Goal: Check status

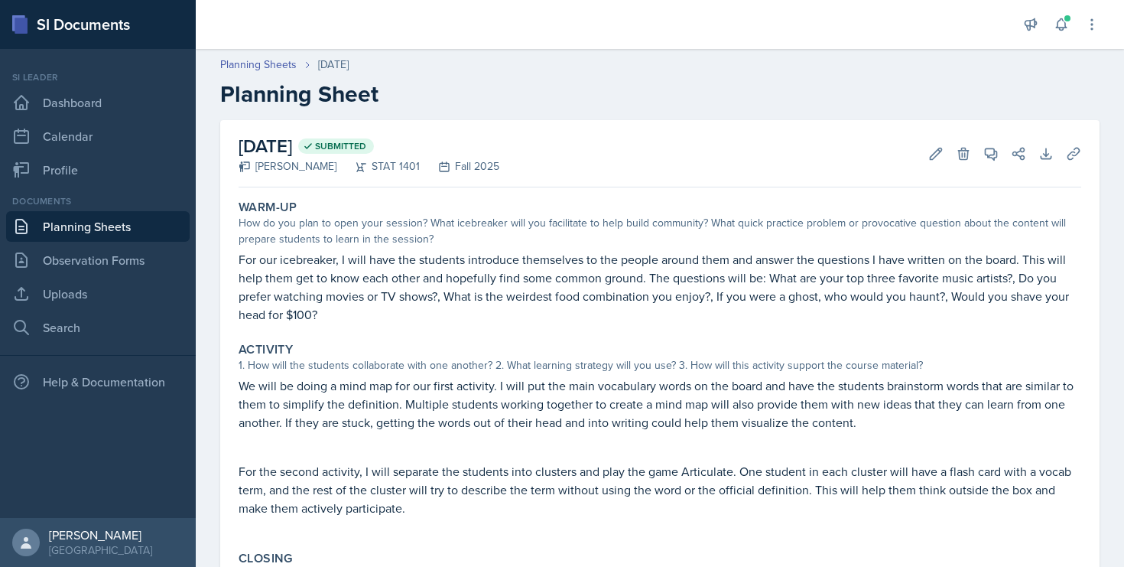
scroll to position [125, 0]
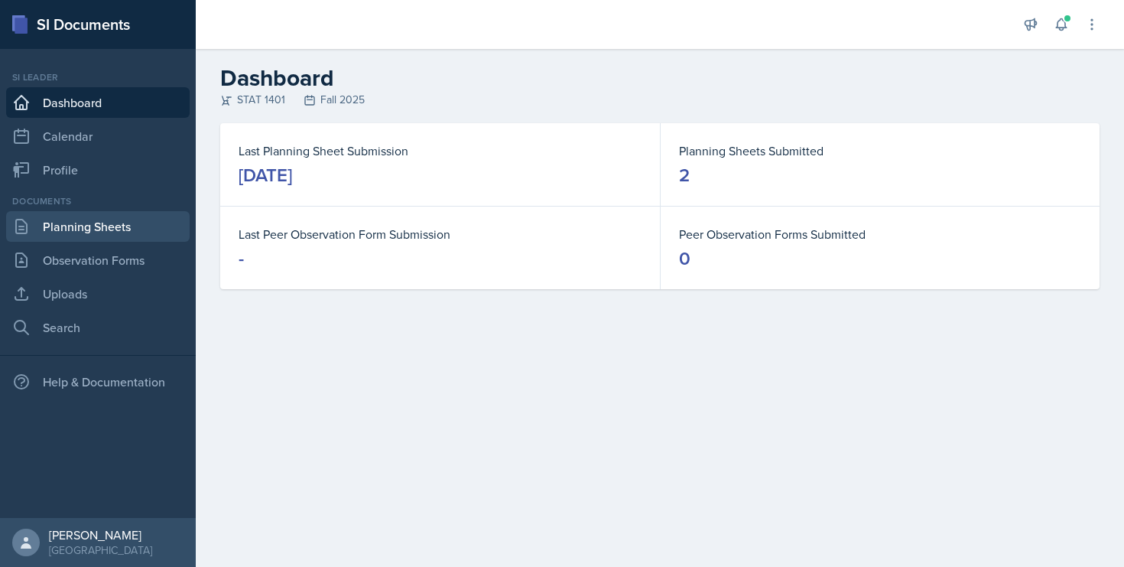
click at [82, 227] on link "Planning Sheets" at bounding box center [98, 226] width 184 height 31
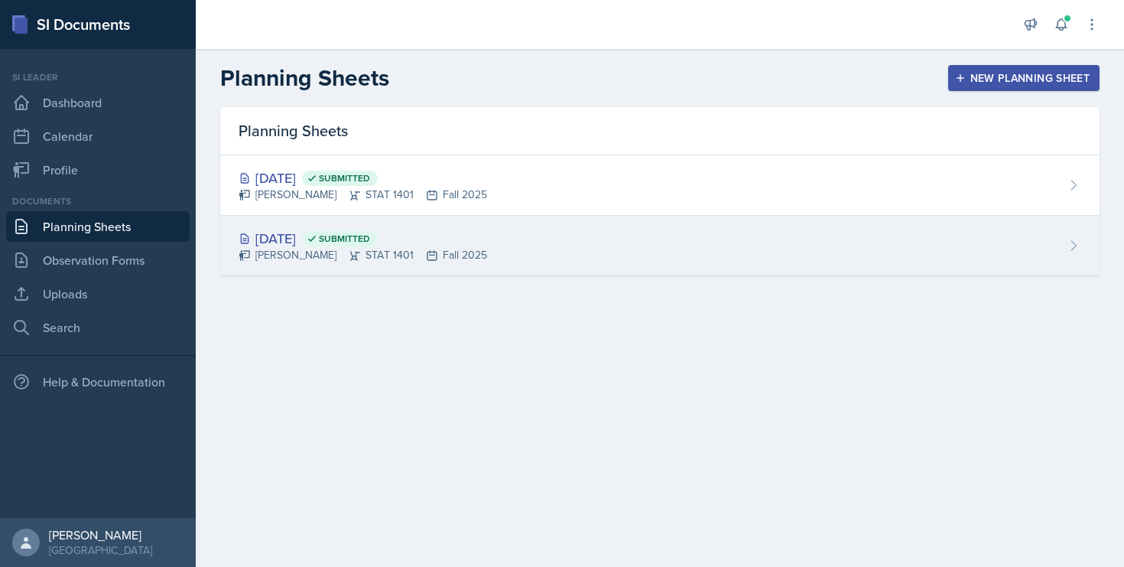
click at [331, 235] on div "Aug 26th, 2025 Submitted" at bounding box center [363, 238] width 249 height 21
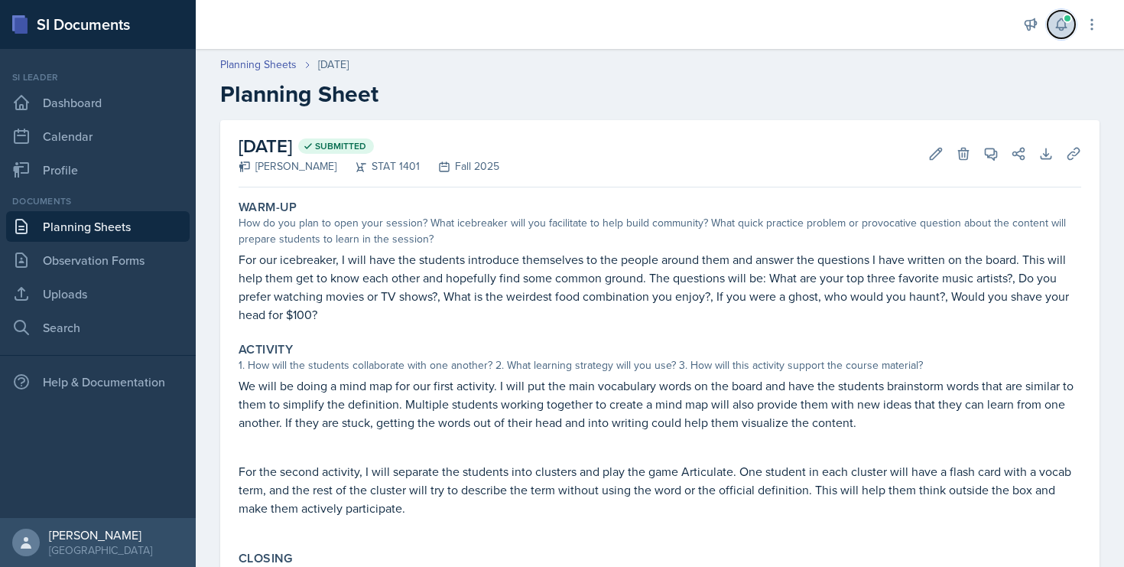
click at [1071, 30] on button at bounding box center [1062, 25] width 28 height 28
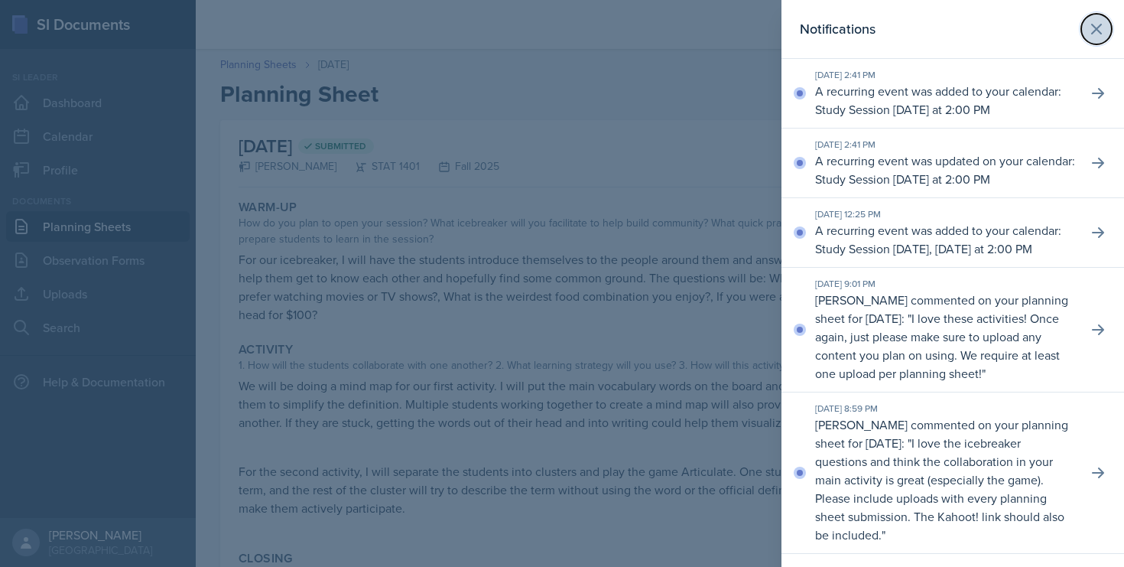
click at [1100, 28] on icon at bounding box center [1097, 29] width 18 height 18
